Goal: Check status: Check status

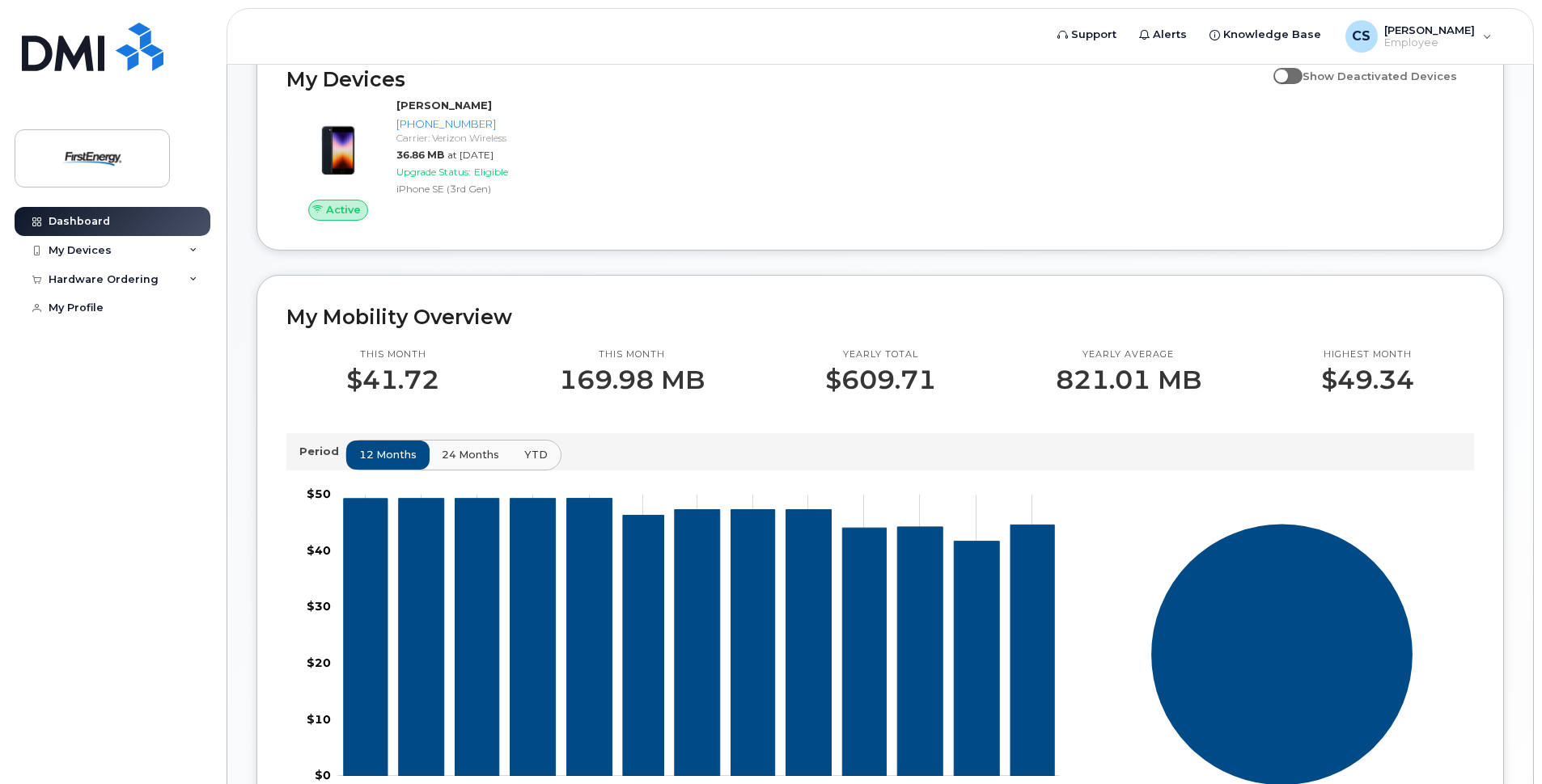
scroll to position [405, 0]
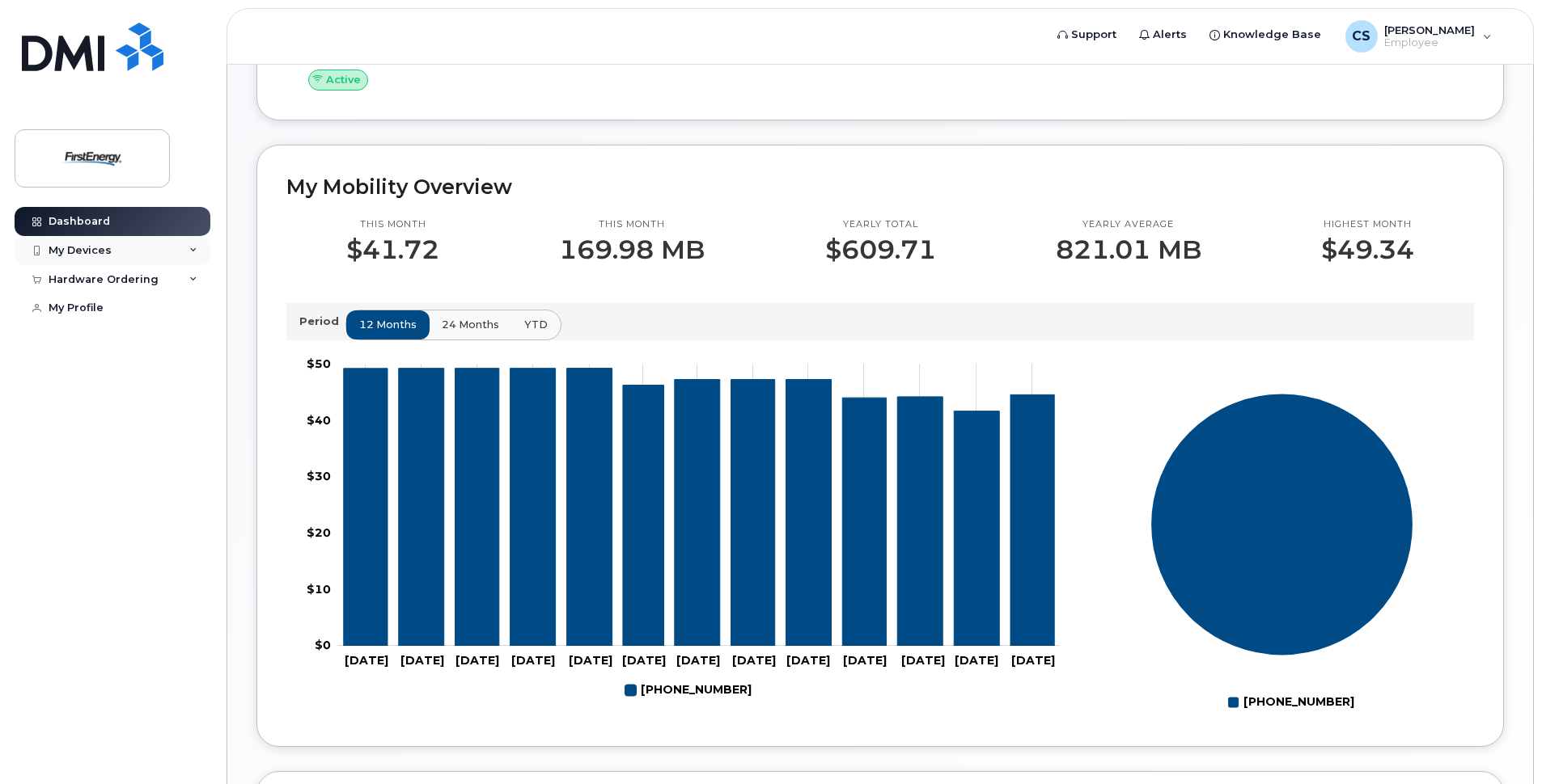
click at [172, 250] on div "My Devices" at bounding box center [112, 250] width 196 height 29
click at [164, 373] on div "Hardware Ordering" at bounding box center [112, 366] width 196 height 29
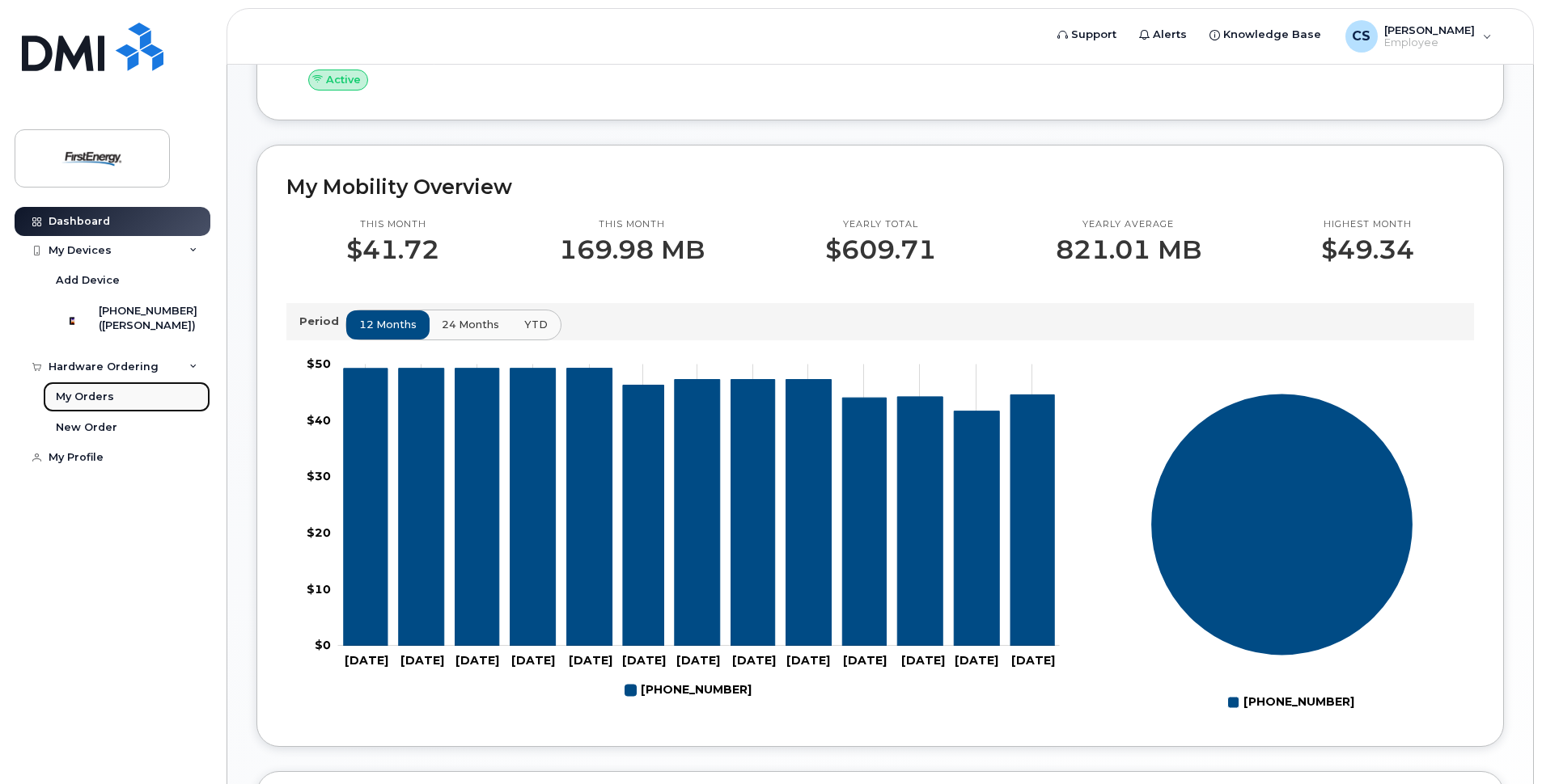
click at [146, 408] on link "My Orders" at bounding box center [126, 396] width 167 height 31
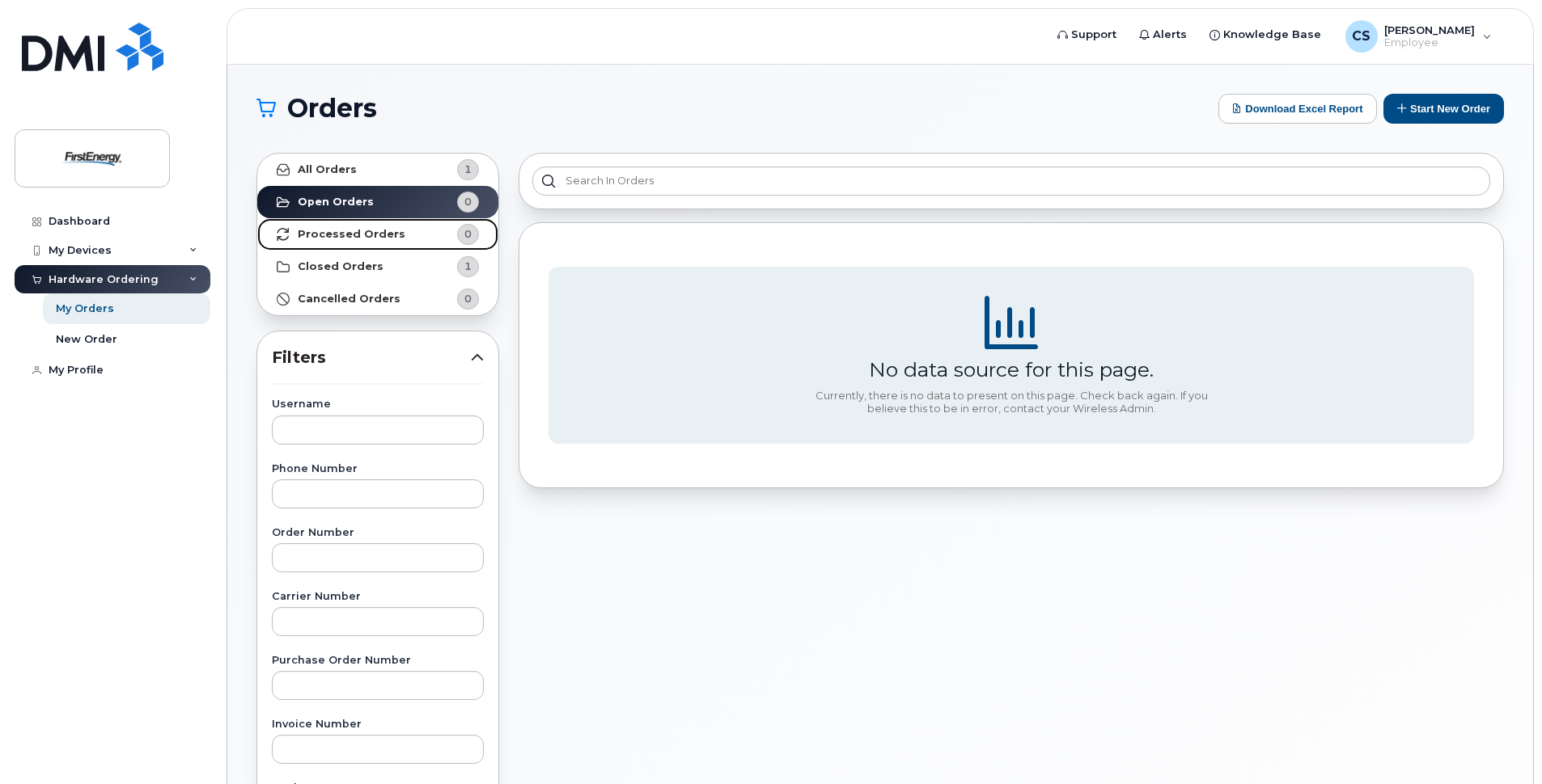
click at [371, 239] on strong "Processed Orders" at bounding box center [352, 235] width 108 height 13
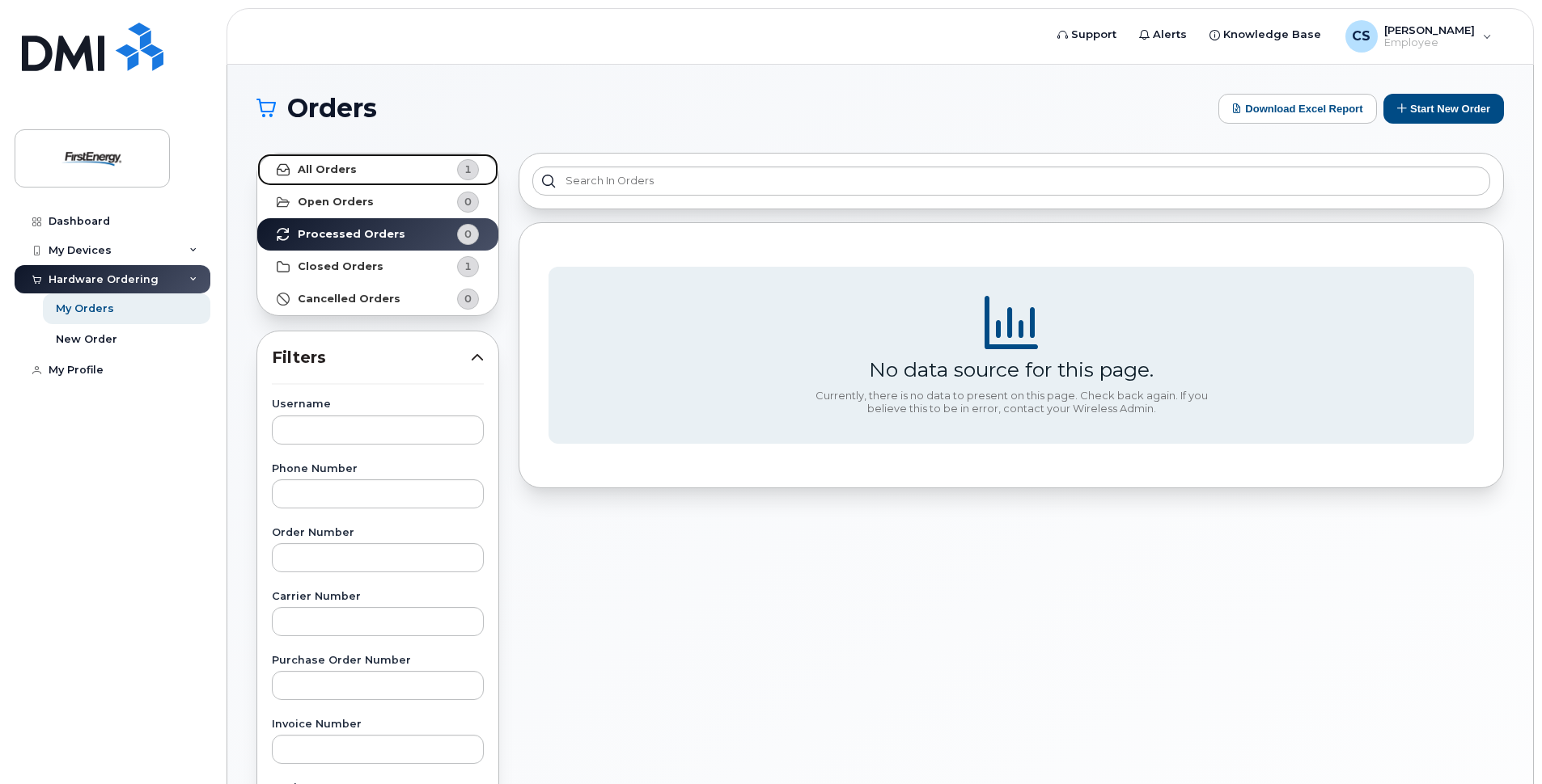
click at [374, 161] on link "All Orders 1" at bounding box center [378, 170] width 241 height 32
